Goal: Task Accomplishment & Management: Manage account settings

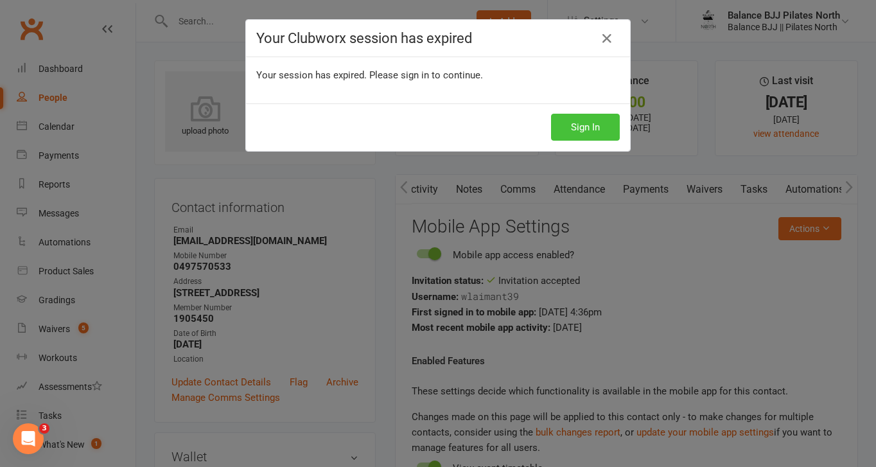
scroll to position [0, 335]
click at [597, 128] on button "Sign In" at bounding box center [585, 127] width 69 height 27
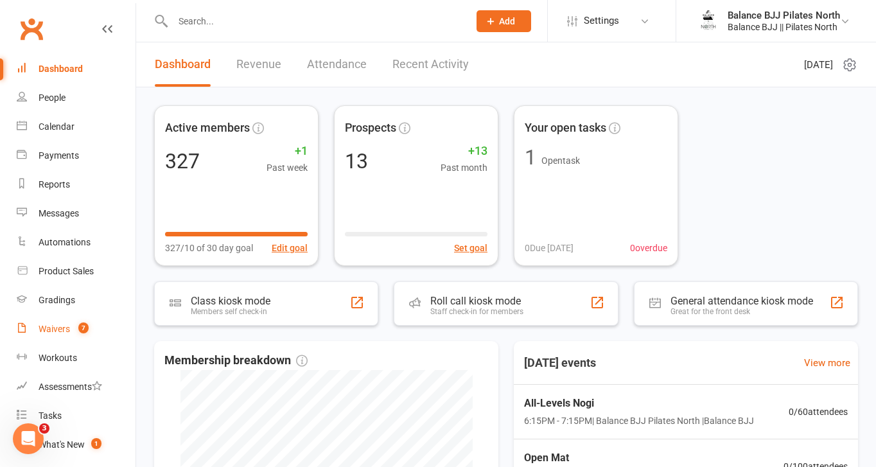
click at [66, 331] on div "Waivers" at bounding box center [54, 329] width 31 height 10
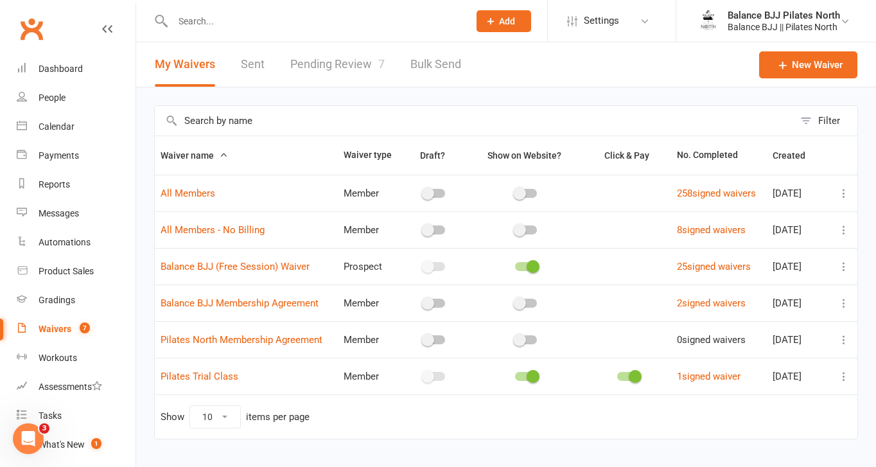
click at [355, 58] on link "Pending Review 7" at bounding box center [337, 64] width 94 height 44
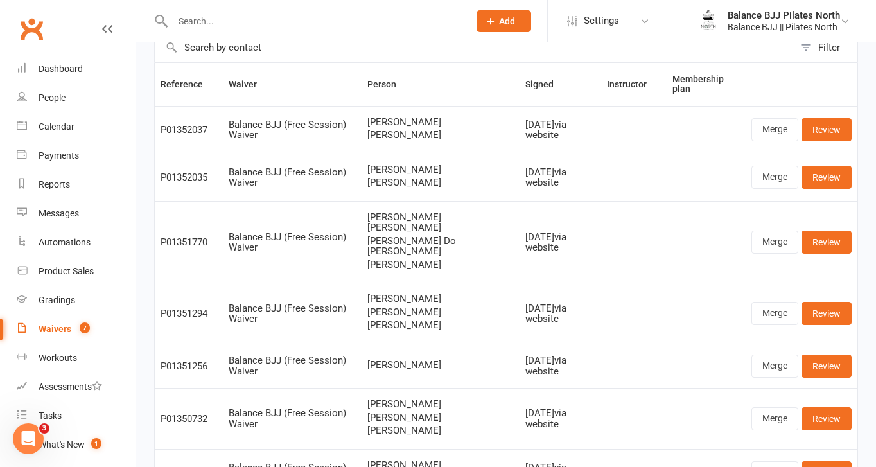
scroll to position [75, 0]
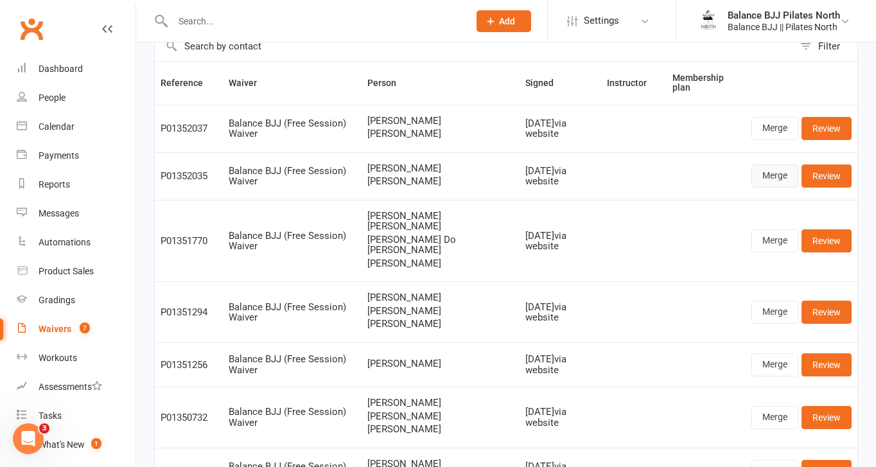
click at [770, 170] on link "Merge" at bounding box center [775, 175] width 47 height 23
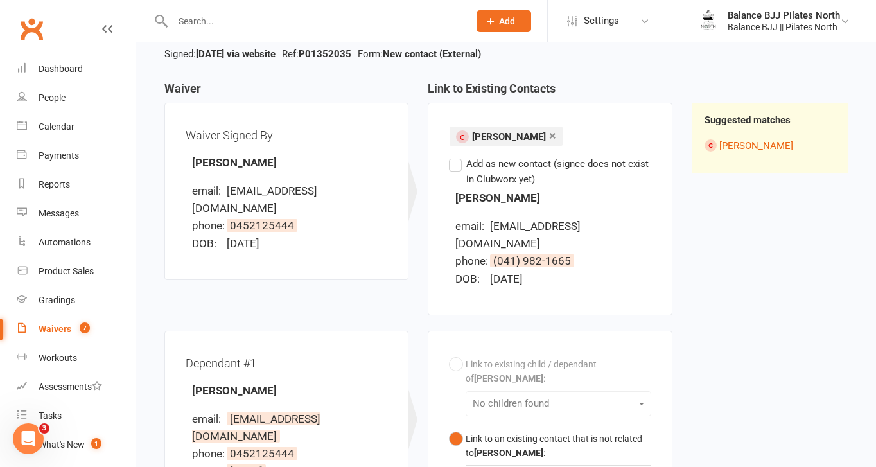
scroll to position [100, 0]
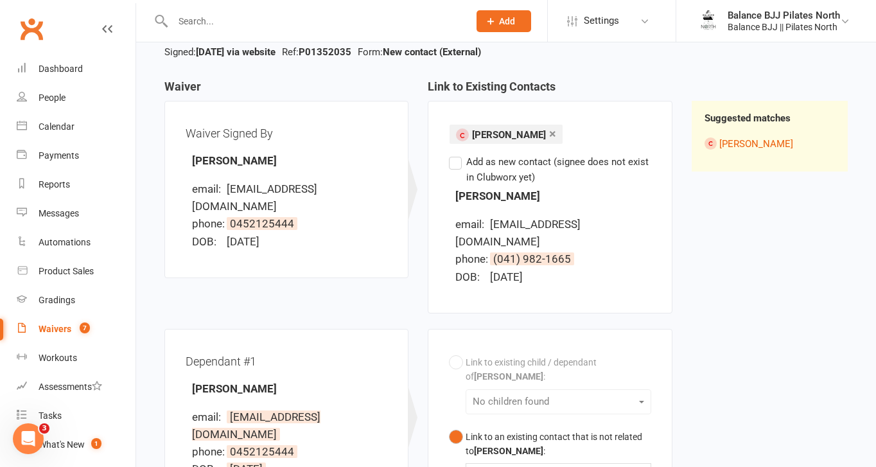
click at [457, 165] on label "Add as new contact (signee does not exist in Clubworx yet)" at bounding box center [550, 169] width 202 height 31
click at [457, 154] on input "Add as new contact (signee does not exist in Clubworx yet)" at bounding box center [453, 154] width 8 height 0
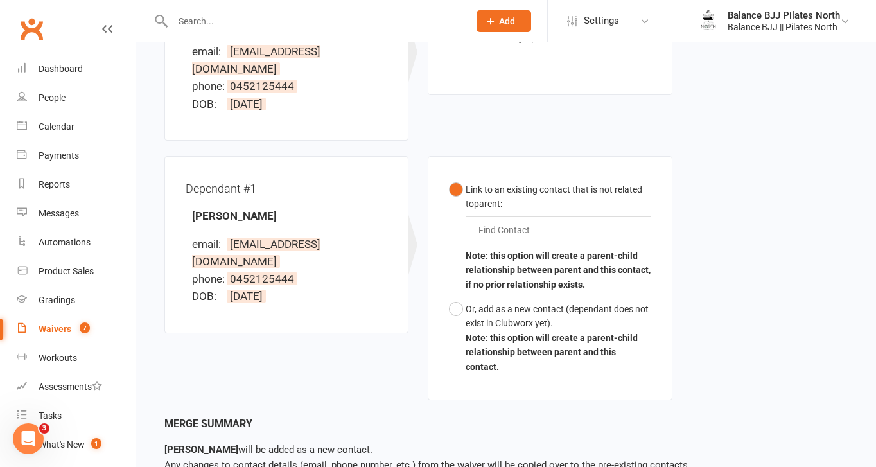
scroll to position [244, 0]
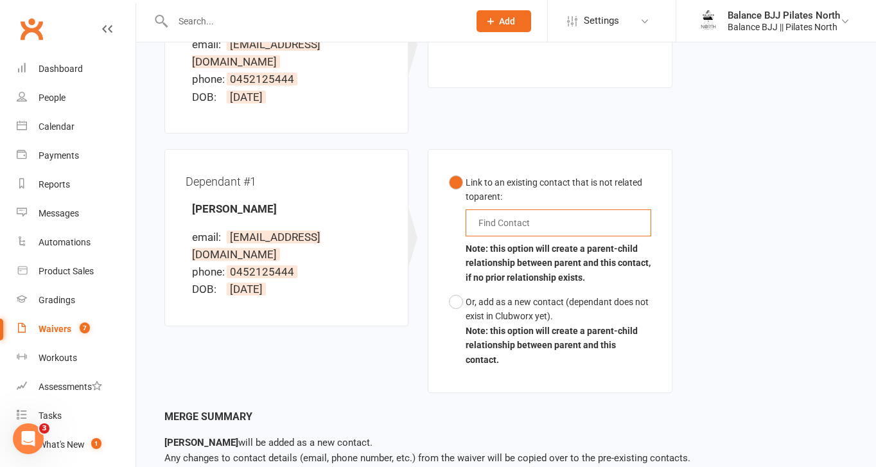
click at [497, 215] on input "text" at bounding box center [507, 222] width 60 height 15
type input "ra"
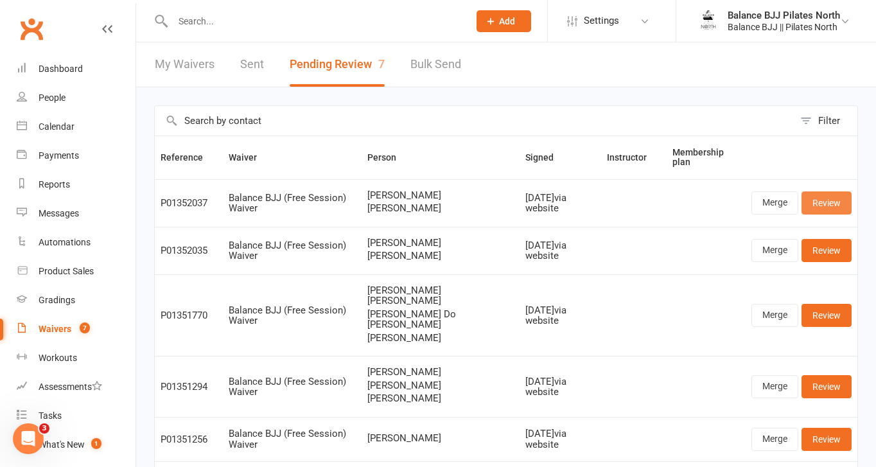
click at [822, 193] on link "Review" at bounding box center [827, 202] width 50 height 23
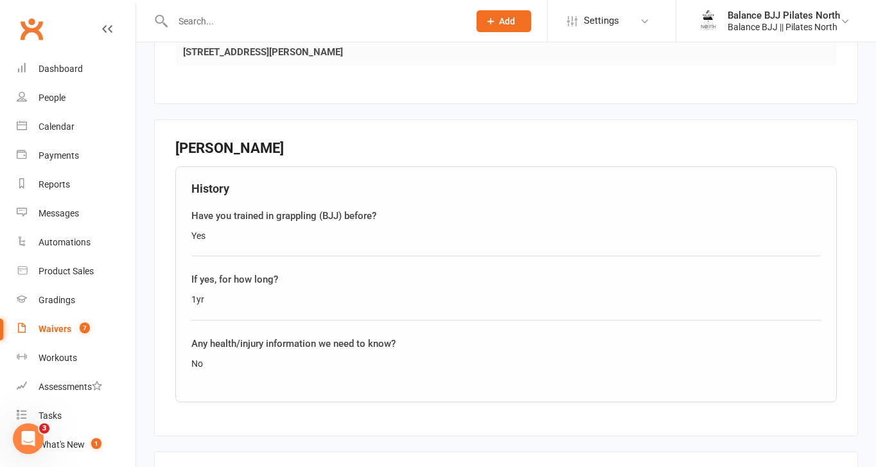
scroll to position [1602, 0]
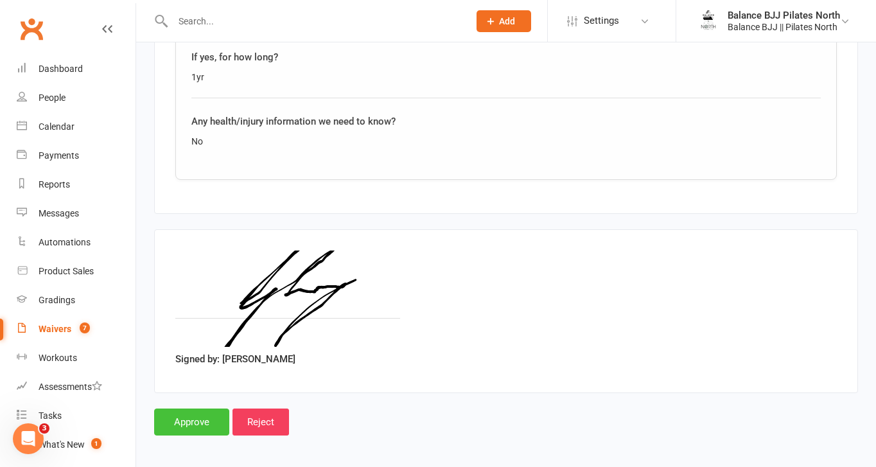
click at [174, 411] on input "Approve" at bounding box center [191, 422] width 75 height 27
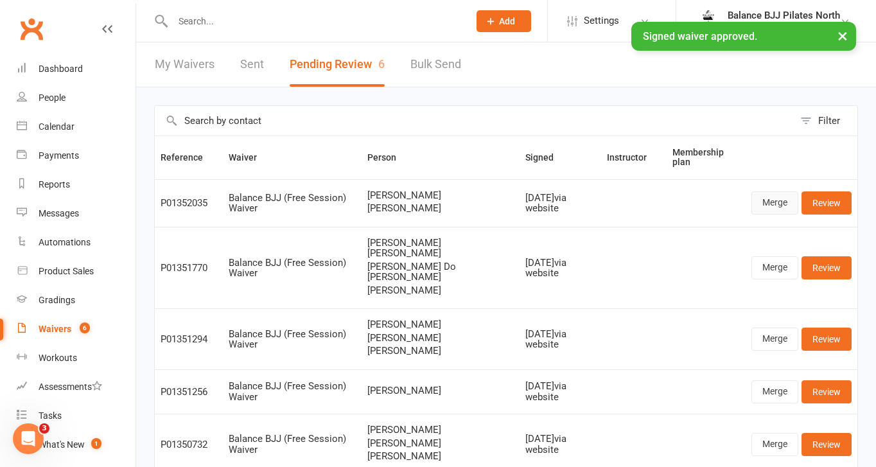
click at [775, 202] on link "Merge" at bounding box center [775, 202] width 47 height 23
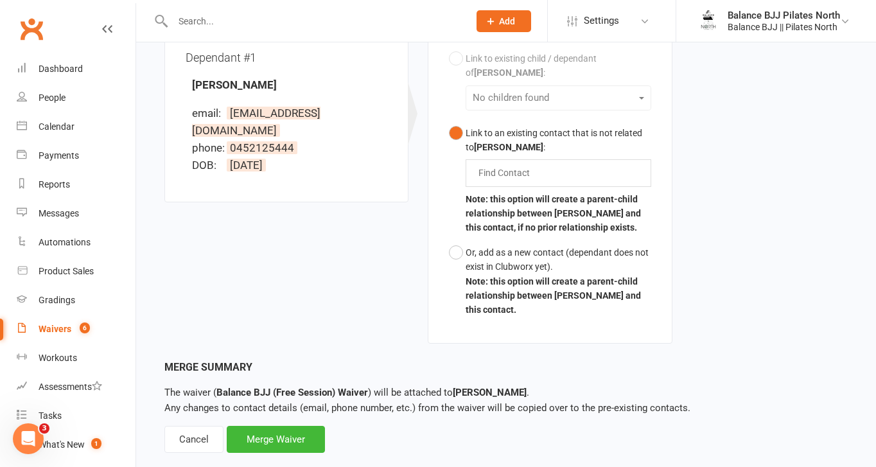
scroll to position [405, 0]
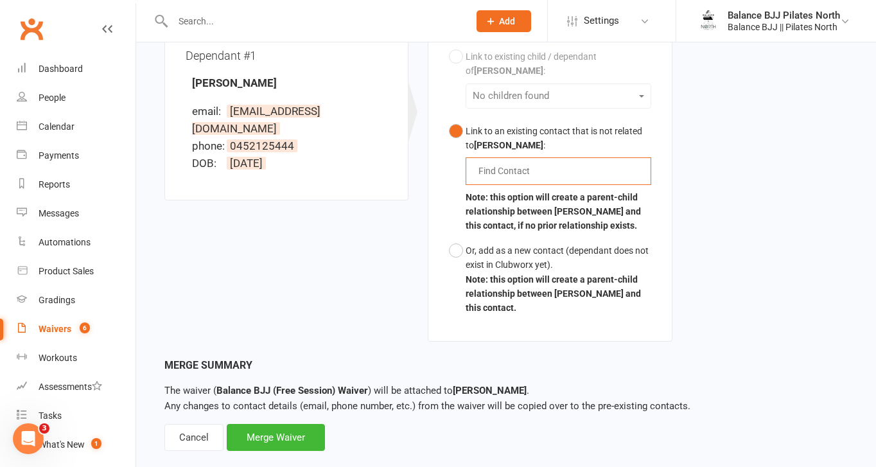
click at [521, 163] on input "text" at bounding box center [507, 170] width 60 height 15
click at [456, 238] on button "Or, add as a new contact (dependant does not exist in Clubworx yet). Note: this…" at bounding box center [550, 279] width 202 height 82
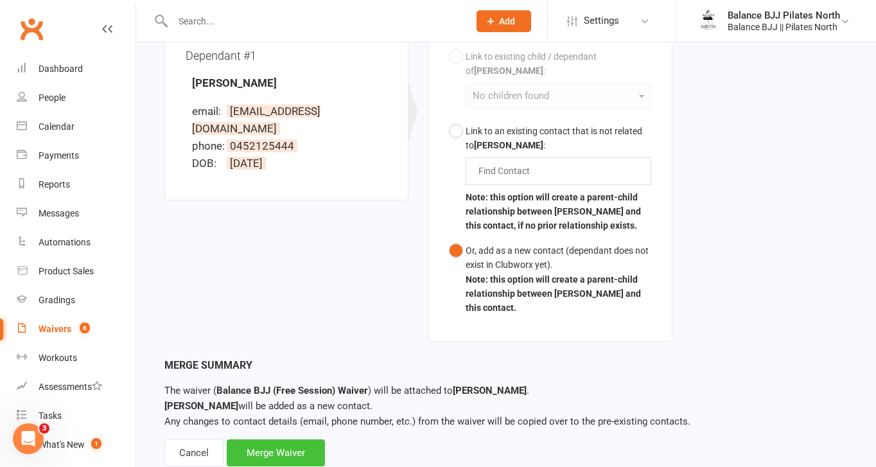
click at [263, 439] on div "Merge Waiver" at bounding box center [276, 452] width 98 height 27
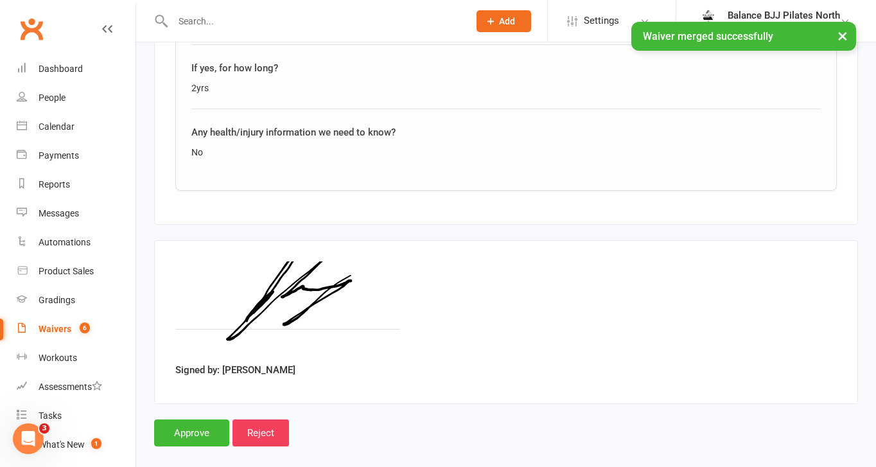
scroll to position [1510, 0]
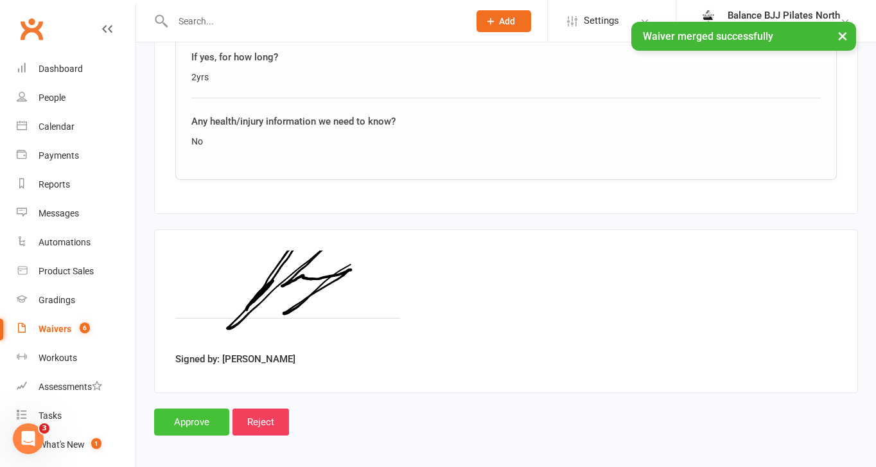
click at [186, 421] on input "Approve" at bounding box center [191, 422] width 75 height 27
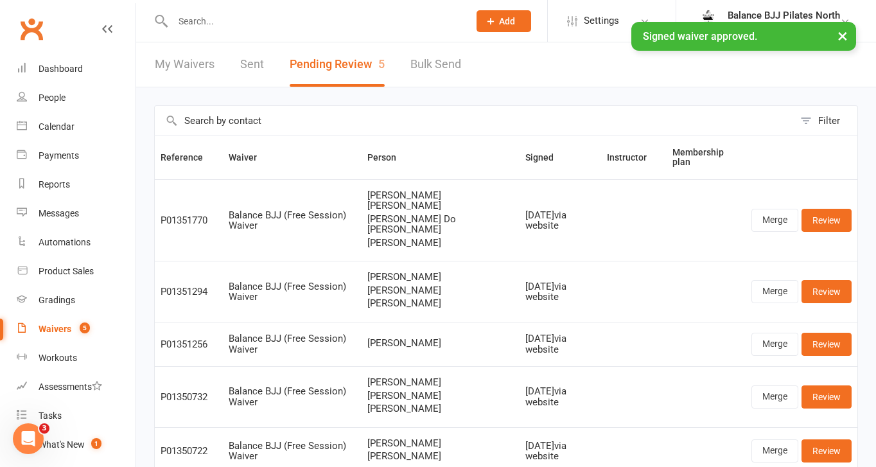
click at [206, 22] on div "× Signed waiver approved." at bounding box center [430, 22] width 860 height 0
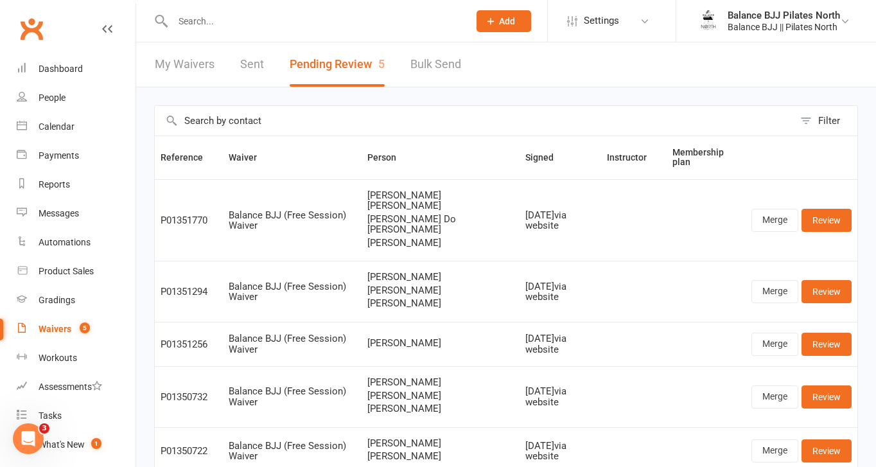
click at [219, 15] on input "text" at bounding box center [314, 21] width 291 height 18
click at [238, 22] on input "text" at bounding box center [314, 21] width 291 height 18
type input "g"
click at [62, 99] on div "People" at bounding box center [52, 98] width 27 height 10
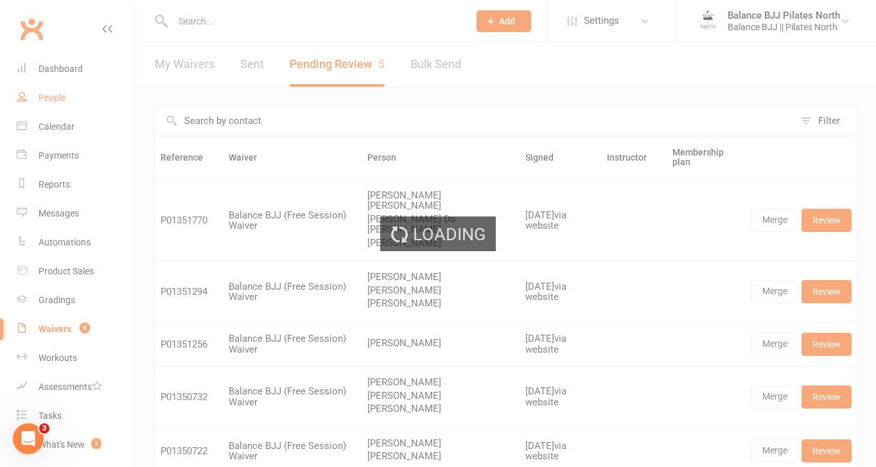
select select "100"
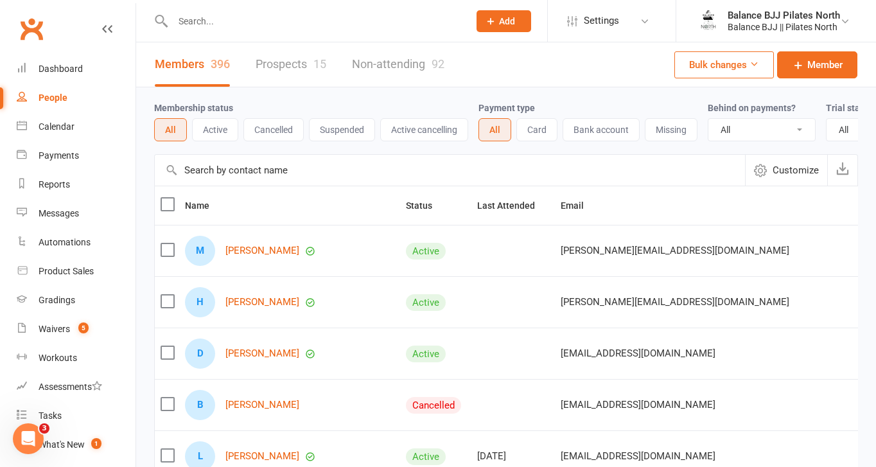
click at [286, 72] on link "Prospects 15" at bounding box center [291, 64] width 71 height 44
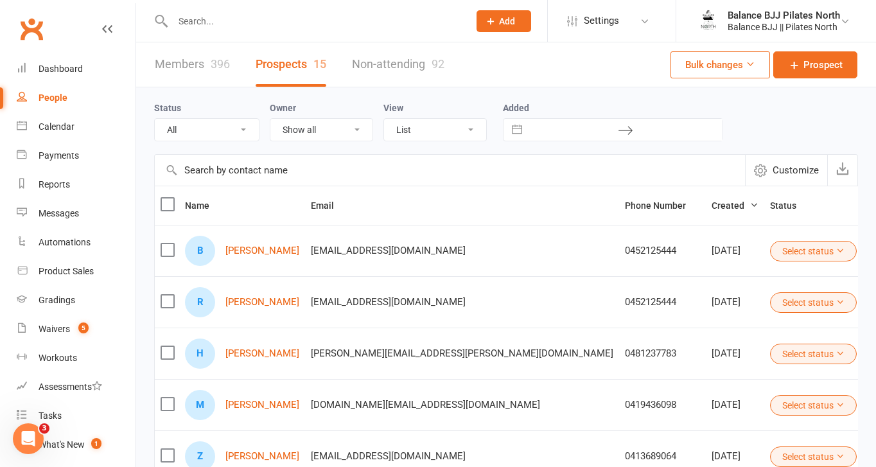
click at [407, 62] on link "Non-attending 92" at bounding box center [398, 64] width 93 height 44
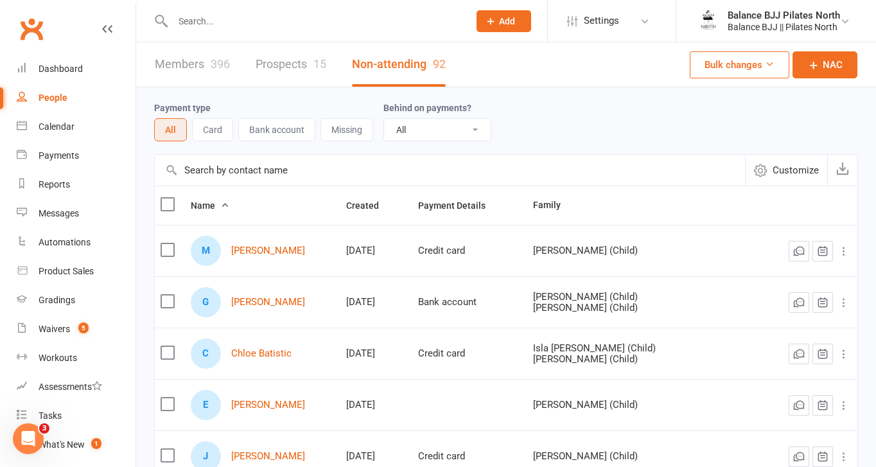
click at [282, 67] on link "Prospects 15" at bounding box center [291, 64] width 71 height 44
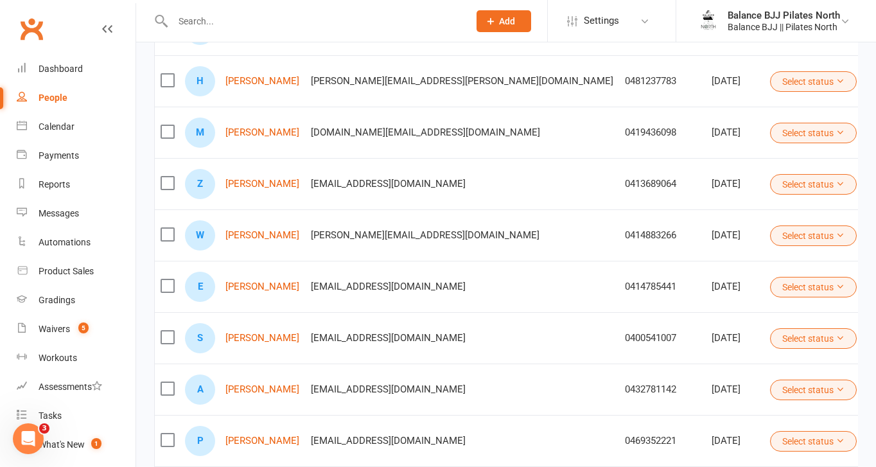
scroll to position [385, 0]
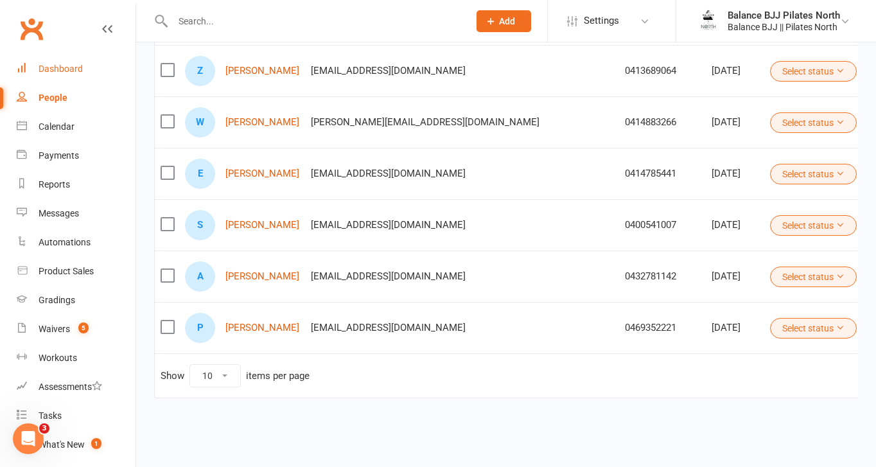
click at [71, 62] on link "Dashboard" at bounding box center [76, 69] width 119 height 29
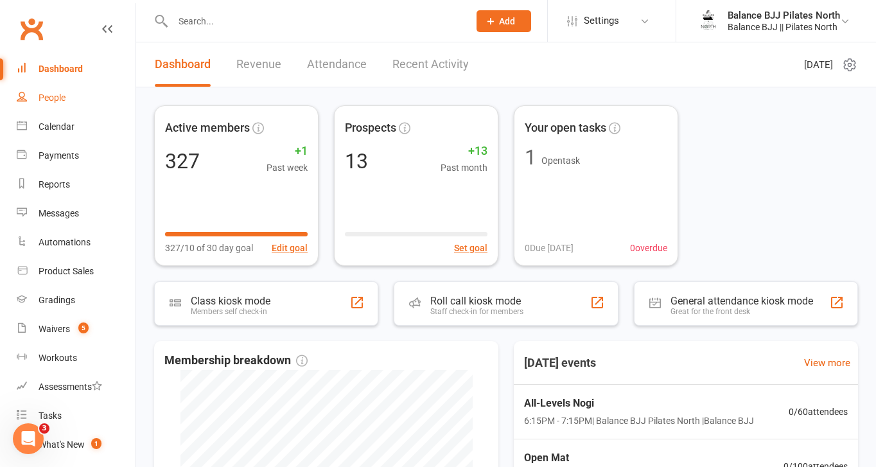
click at [53, 98] on div "People" at bounding box center [52, 98] width 27 height 10
